Goal: Task Accomplishment & Management: Manage account settings

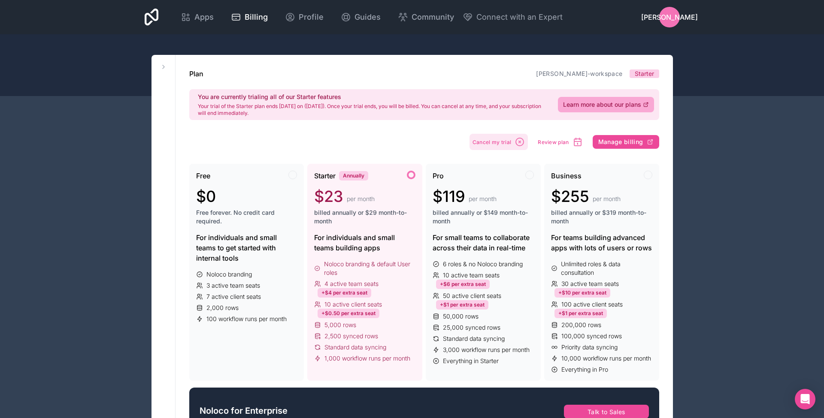
click at [499, 142] on span "Cancel my trial" at bounding box center [491, 142] width 39 height 6
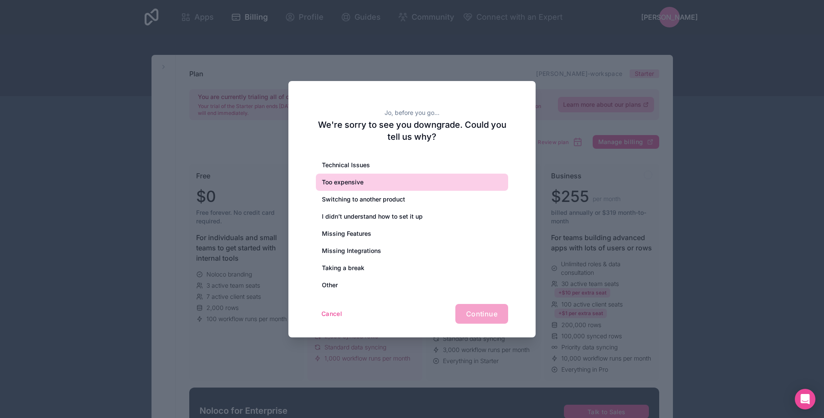
click at [346, 183] on div "Too expensive" at bounding box center [412, 182] width 192 height 17
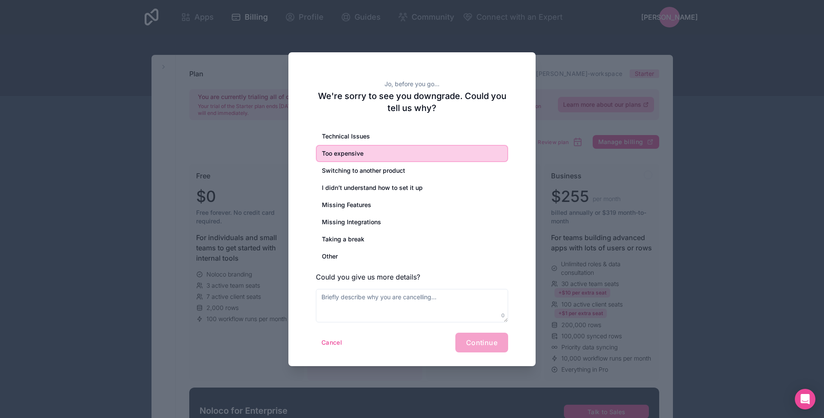
drag, startPoint x: 482, startPoint y: 342, endPoint x: 466, endPoint y: 347, distance: 16.9
click at [482, 342] on div "Cancel Continue" at bounding box center [412, 343] width 192 height 20
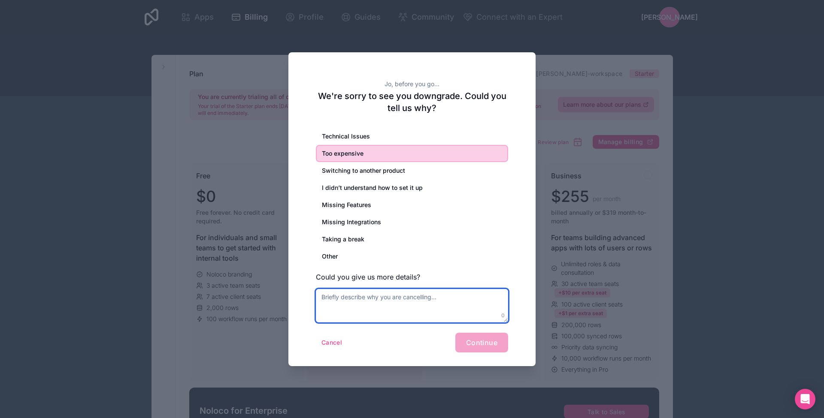
drag, startPoint x: 345, startPoint y: 302, endPoint x: 350, endPoint y: 302, distance: 4.7
click at [346, 302] on textarea at bounding box center [412, 305] width 192 height 33
type textarea "too expensive for basic features ie conditional roles"
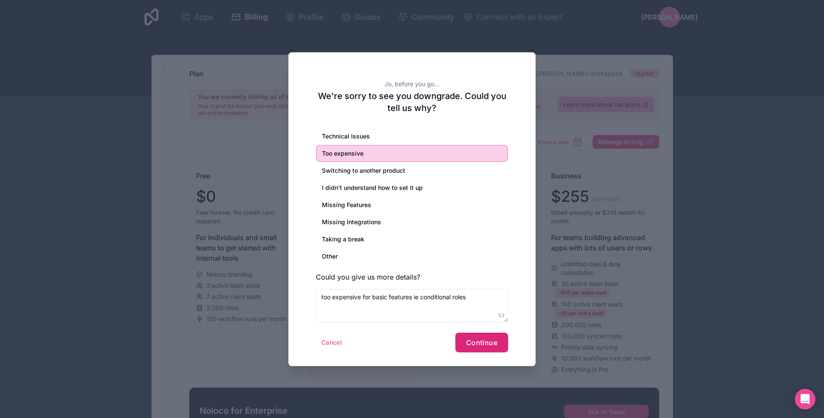
click at [490, 343] on span "Continue" at bounding box center [481, 343] width 31 height 9
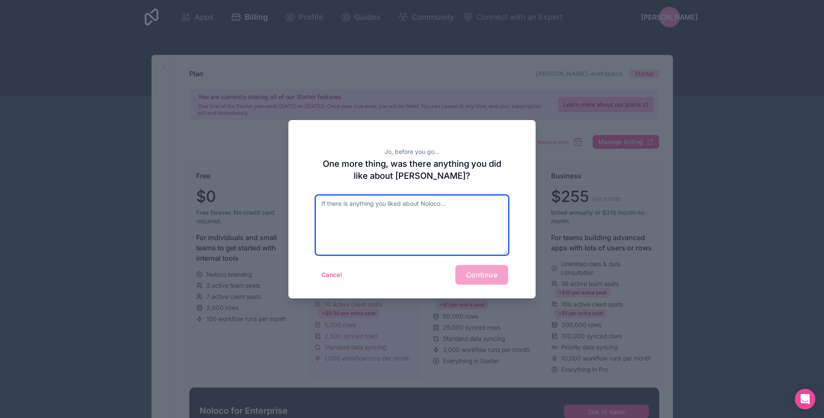
click at [409, 230] on textarea at bounding box center [412, 225] width 192 height 59
type textarea "Nope"
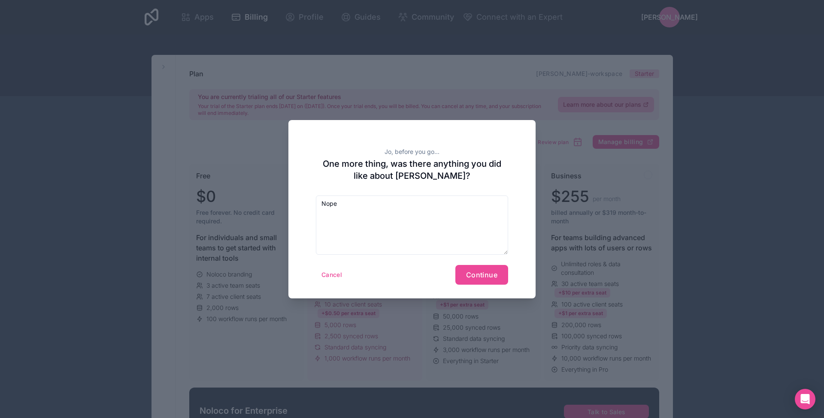
drag, startPoint x: 478, startPoint y: 274, endPoint x: 484, endPoint y: 272, distance: 7.1
click at [478, 274] on span "Continue" at bounding box center [481, 275] width 31 height 9
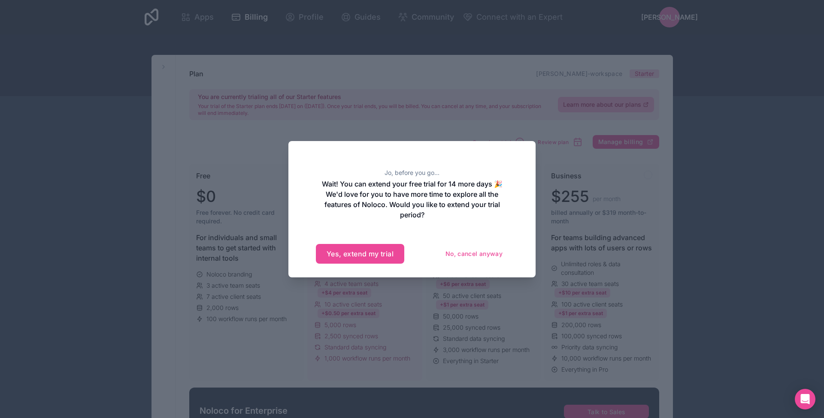
click at [453, 255] on button "No, cancel anyway" at bounding box center [474, 254] width 68 height 14
